Goal: Browse casually: Explore the website without a specific task or goal

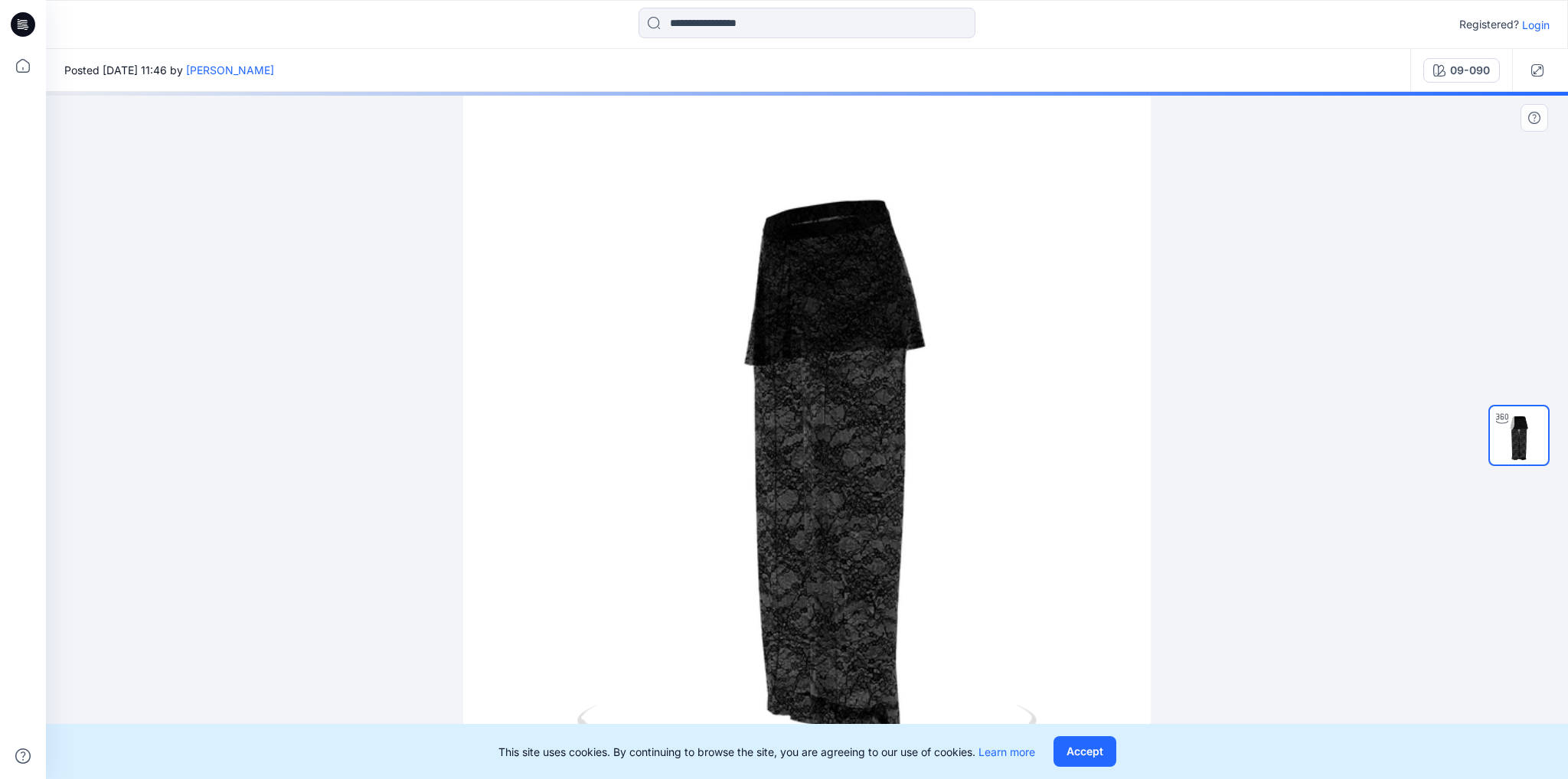
drag, startPoint x: 976, startPoint y: 448, endPoint x: 922, endPoint y: 445, distance: 54.1
click at [922, 445] on div at bounding box center [807, 435] width 1522 height 687
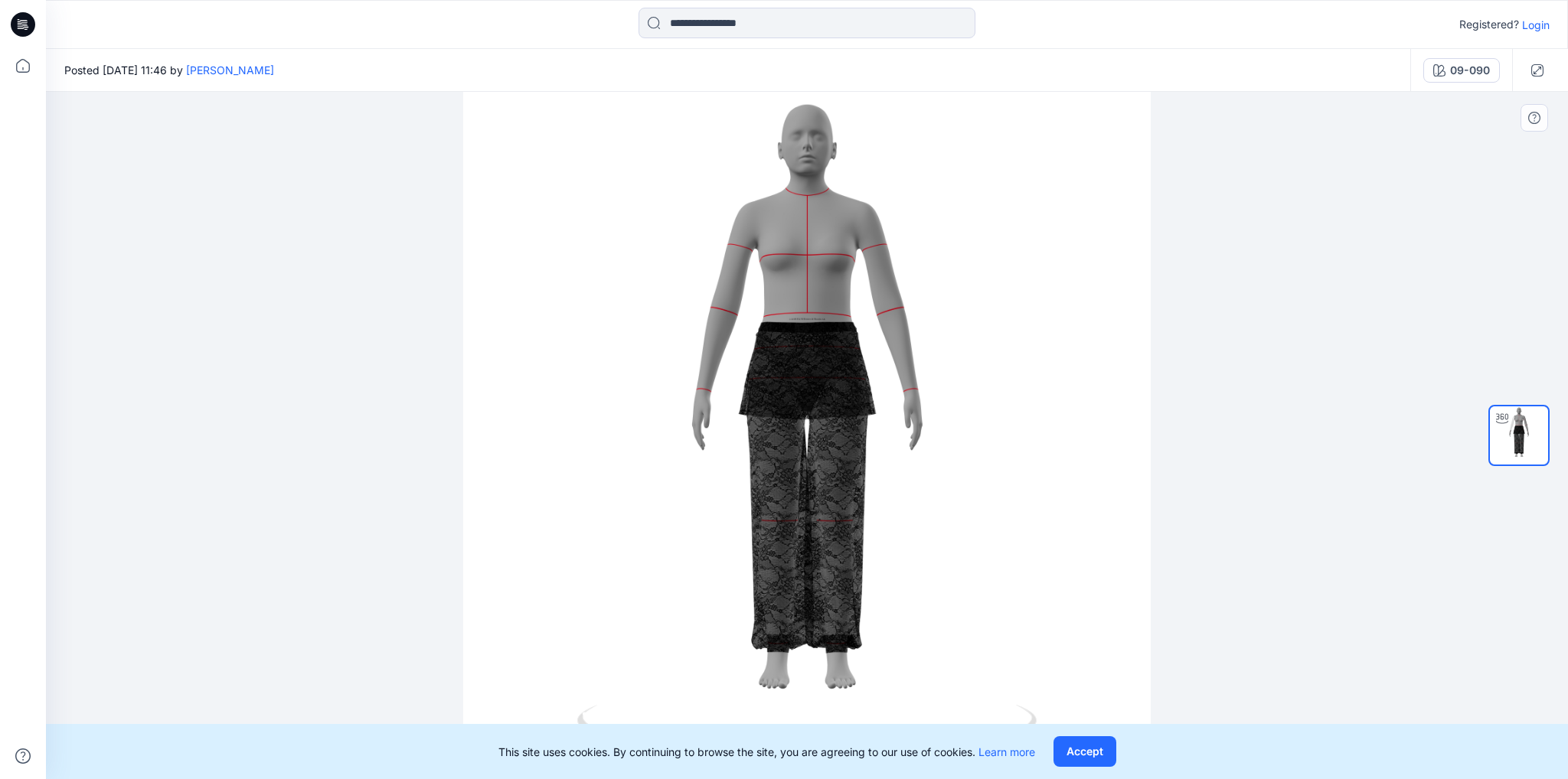
drag, startPoint x: 842, startPoint y: 405, endPoint x: 860, endPoint y: 399, distance: 19.0
click at [860, 399] on div at bounding box center [807, 435] width 1522 height 687
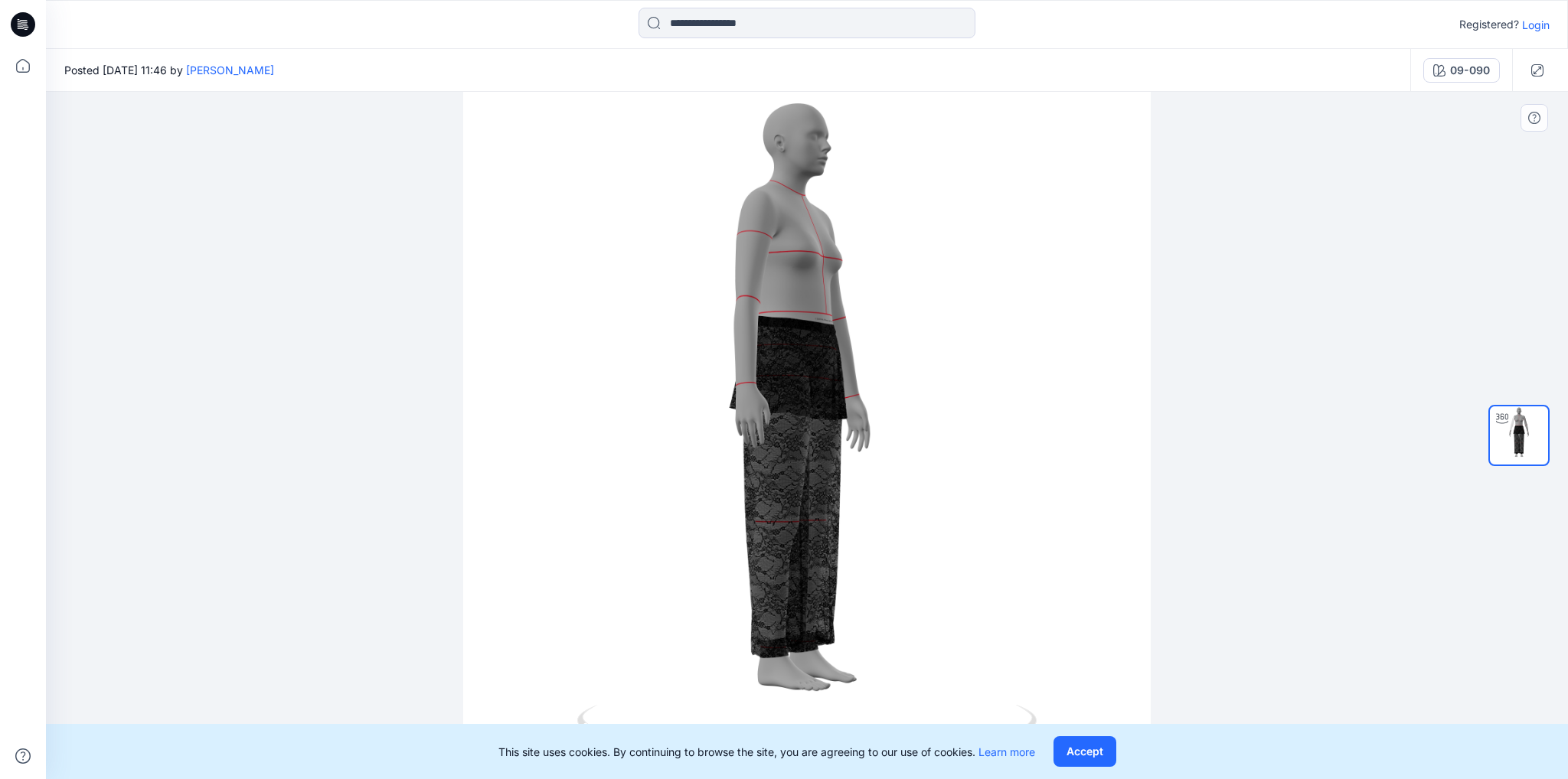
drag, startPoint x: 869, startPoint y: 379, endPoint x: 993, endPoint y: 353, distance: 126.7
click at [993, 353] on div at bounding box center [807, 435] width 1522 height 687
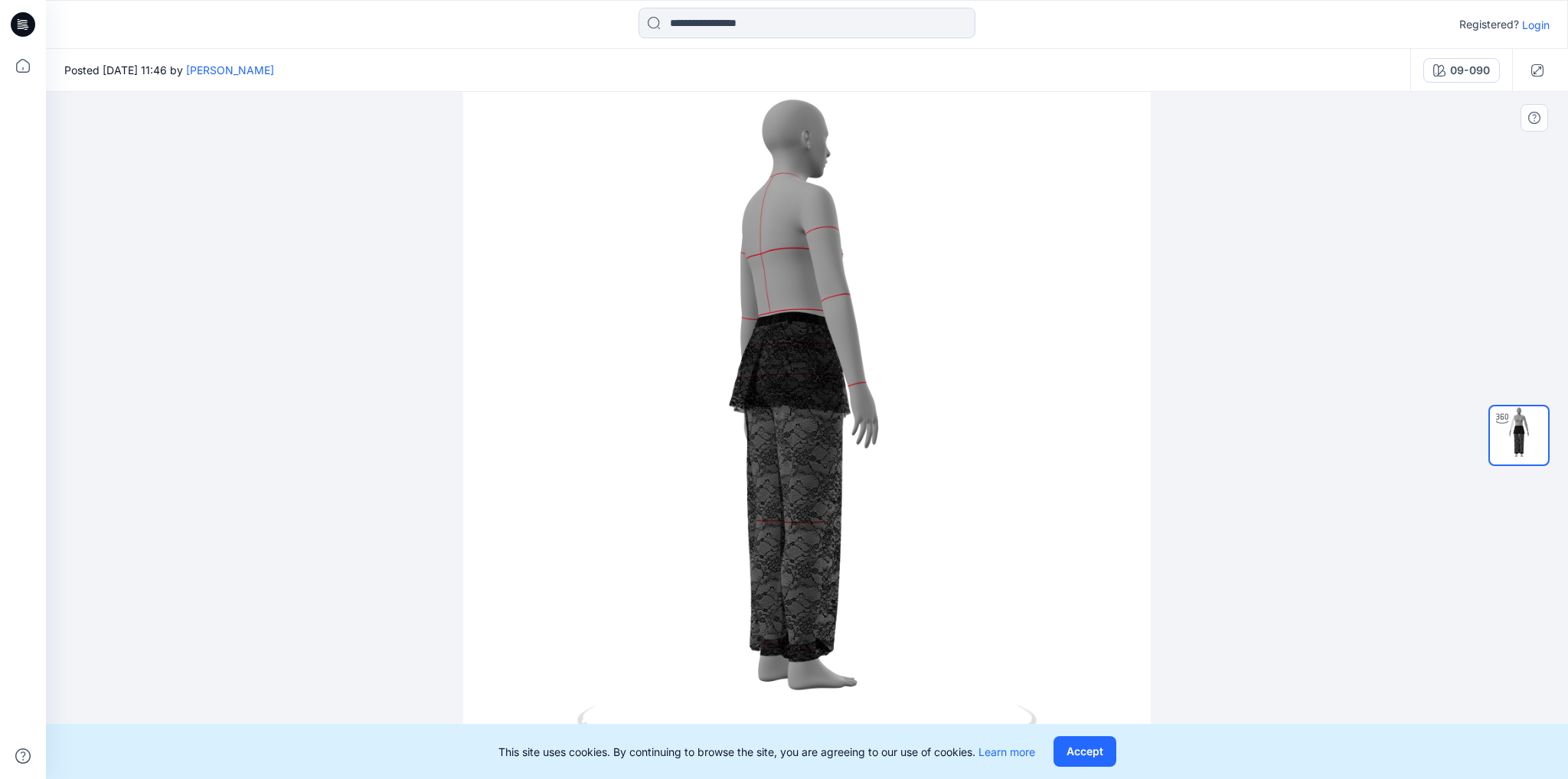
drag, startPoint x: 721, startPoint y: 305, endPoint x: 754, endPoint y: 398, distance: 98.7
click at [754, 398] on div at bounding box center [807, 435] width 1522 height 687
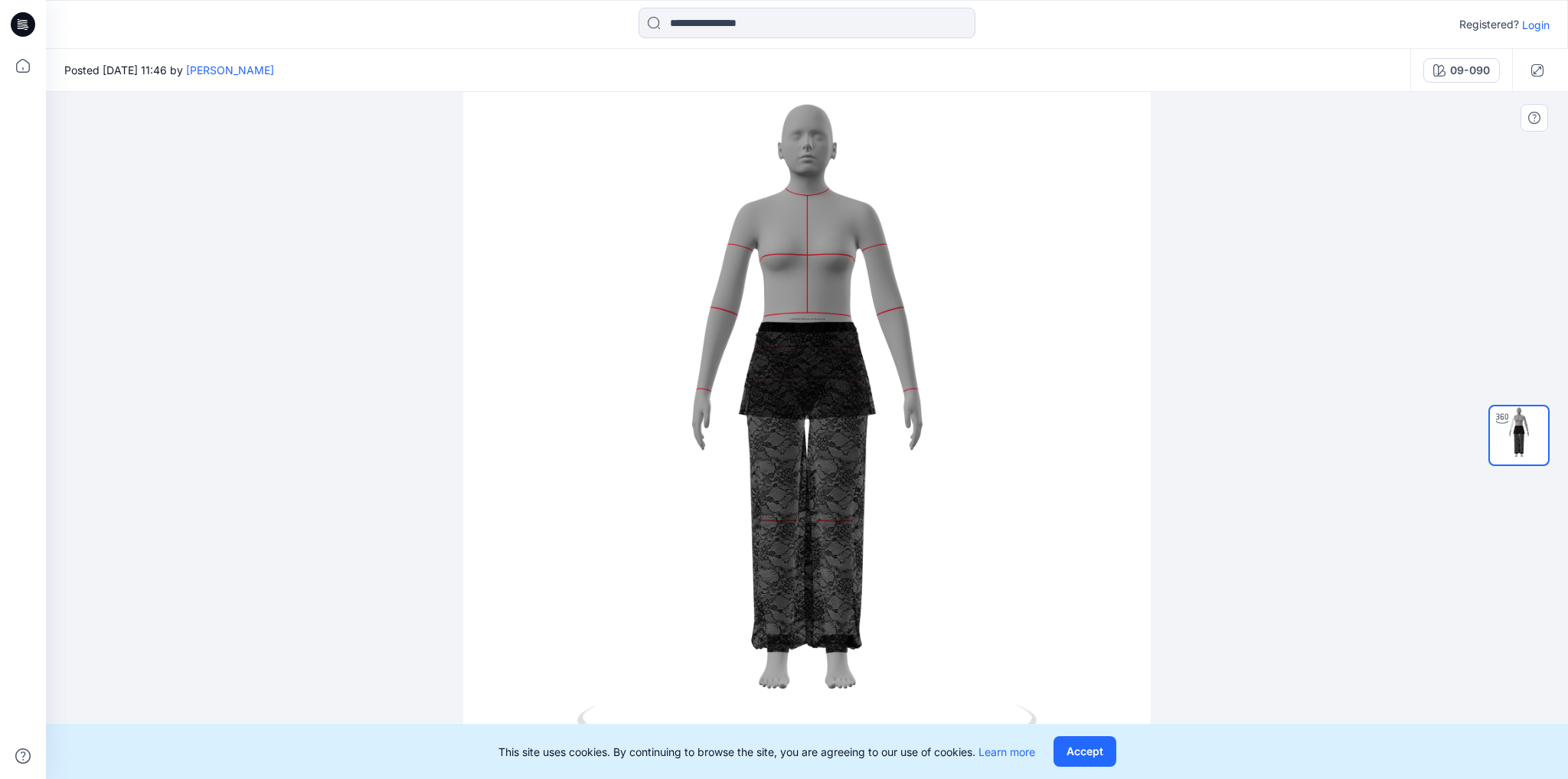
drag, startPoint x: 737, startPoint y: 429, endPoint x: 983, endPoint y: 434, distance: 246.1
click at [983, 434] on div at bounding box center [807, 435] width 1522 height 687
click at [28, 10] on icon at bounding box center [23, 24] width 25 height 49
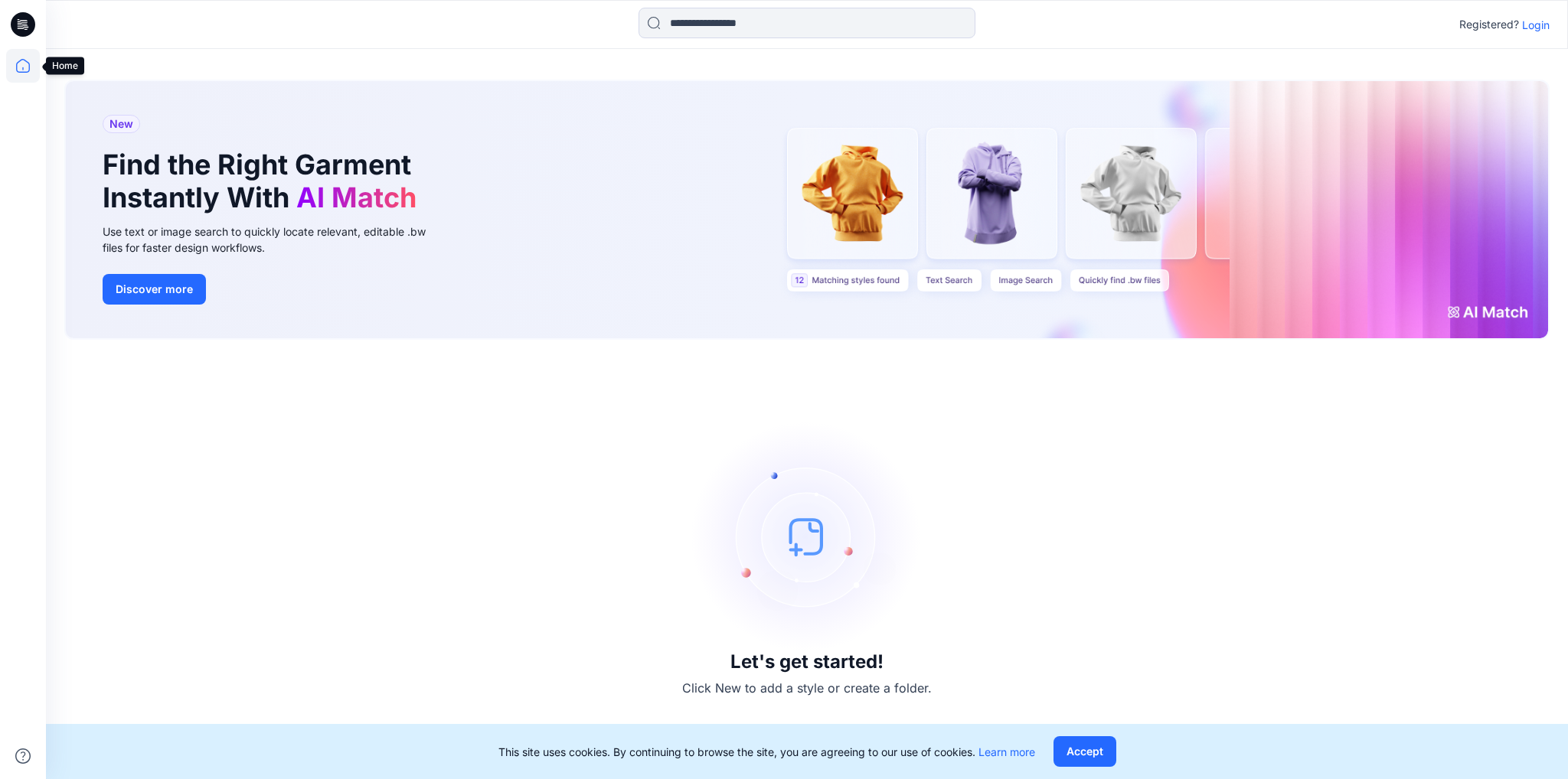
click at [21, 62] on icon at bounding box center [23, 65] width 34 height 34
click at [26, 71] on icon at bounding box center [23, 65] width 34 height 34
click at [21, 25] on icon at bounding box center [20, 25] width 6 height 1
click at [14, 64] on icon at bounding box center [23, 65] width 34 height 34
